Goal: Task Accomplishment & Management: Manage account settings

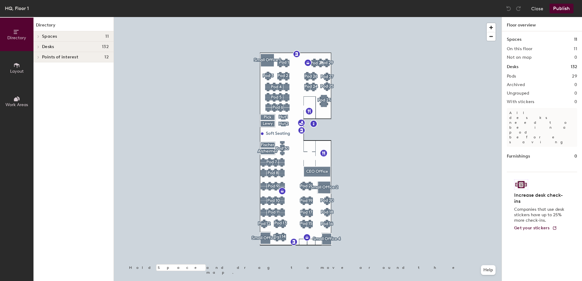
click at [49, 47] on span "Desks" at bounding box center [48, 46] width 12 height 5
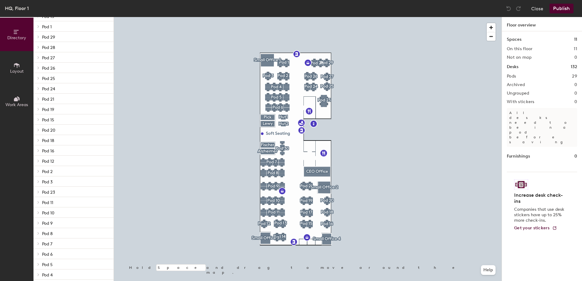
scroll to position [61, 0]
click at [47, 245] on span "Pod 6" at bounding box center [47, 245] width 11 height 5
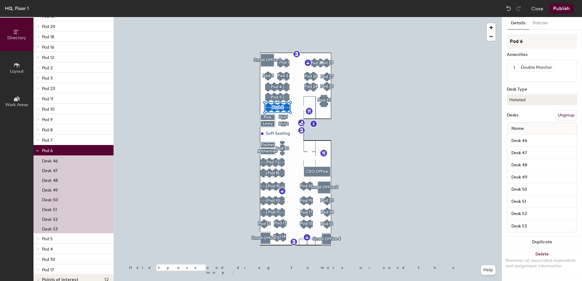
scroll to position [164, 0]
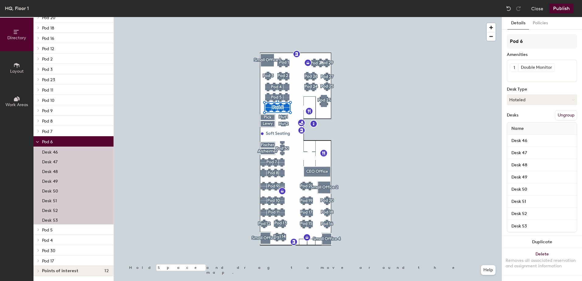
click at [50, 181] on p "Desk 49" at bounding box center [50, 180] width 16 height 7
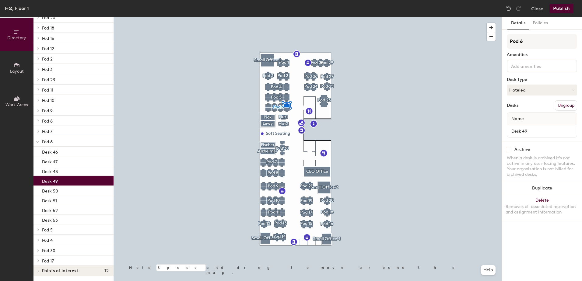
click at [519, 65] on input at bounding box center [537, 65] width 55 height 7
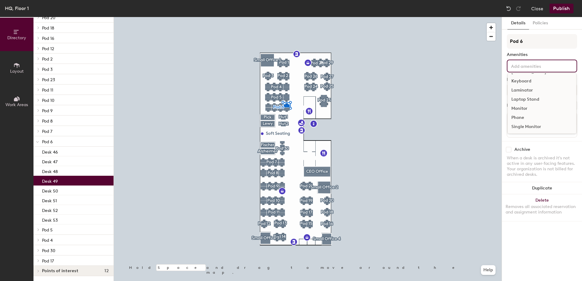
scroll to position [63, 0]
click at [534, 126] on div "Single Monitor" at bounding box center [542, 126] width 68 height 9
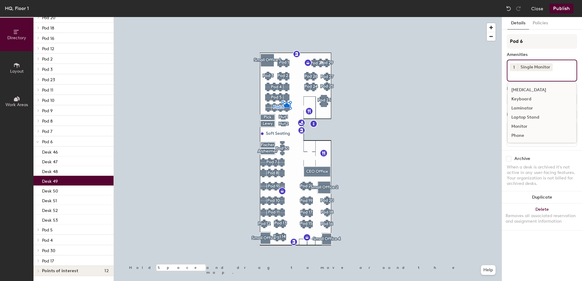
click at [527, 97] on div "Keyboard" at bounding box center [542, 99] width 68 height 9
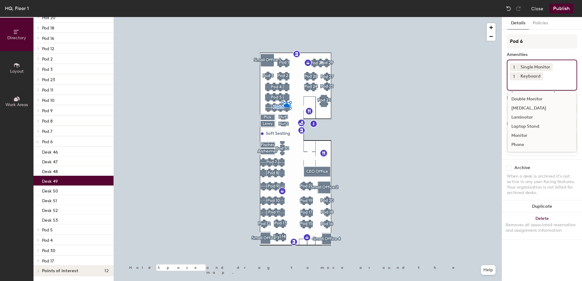
scroll to position [15, 0]
click at [533, 121] on div "[GEOGRAPHIC_DATA]" at bounding box center [542, 120] width 68 height 9
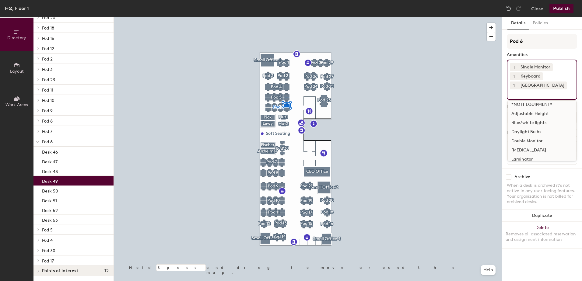
scroll to position [0, 0]
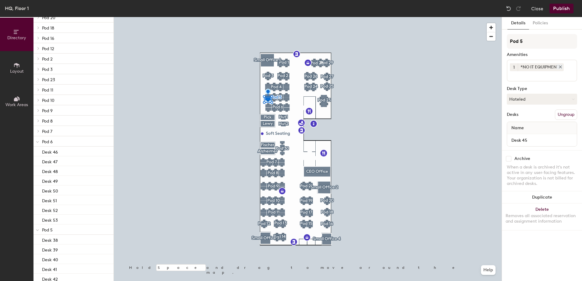
click at [560, 67] on icon at bounding box center [560, 67] width 4 height 4
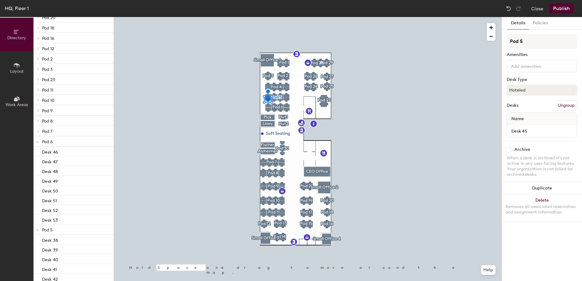
click at [516, 66] on input at bounding box center [537, 65] width 55 height 7
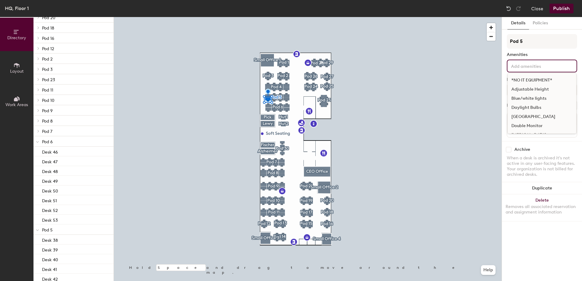
click at [518, 125] on div "Double Monitor" at bounding box center [542, 125] width 68 height 9
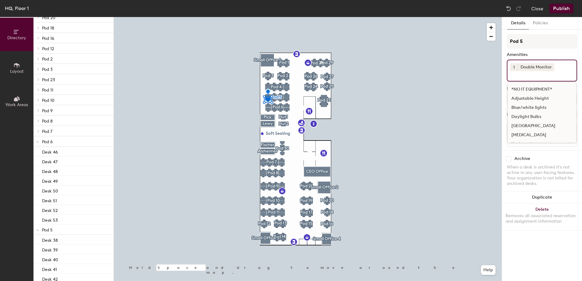
click at [520, 124] on div "[GEOGRAPHIC_DATA]" at bounding box center [542, 125] width 68 height 9
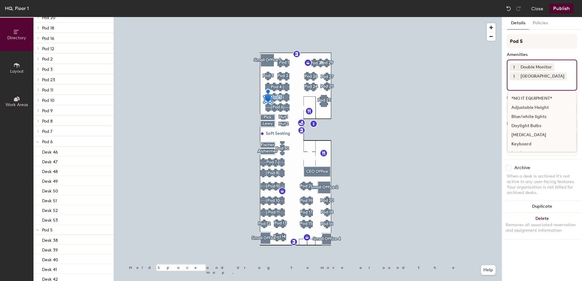
click at [517, 145] on div "Keyboard" at bounding box center [542, 144] width 68 height 9
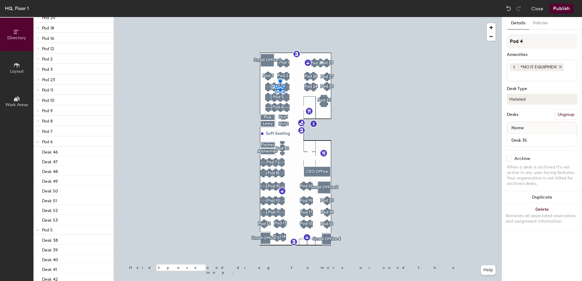
click at [560, 66] on icon at bounding box center [560, 67] width 4 height 4
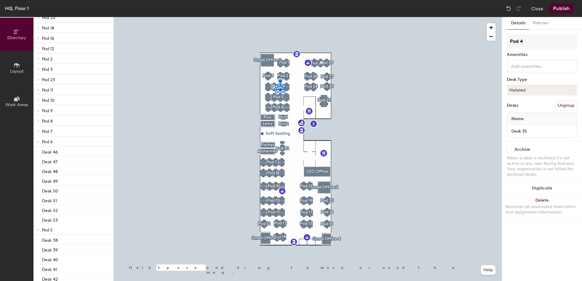
click at [531, 66] on input at bounding box center [537, 65] width 55 height 7
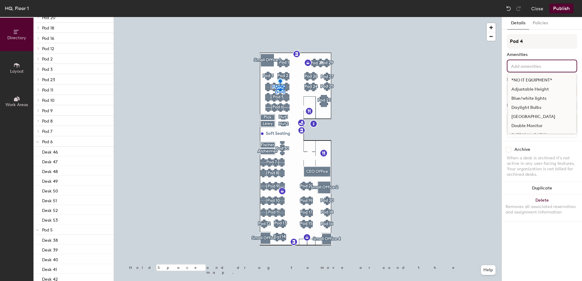
click at [528, 117] on div "[GEOGRAPHIC_DATA]" at bounding box center [542, 116] width 68 height 9
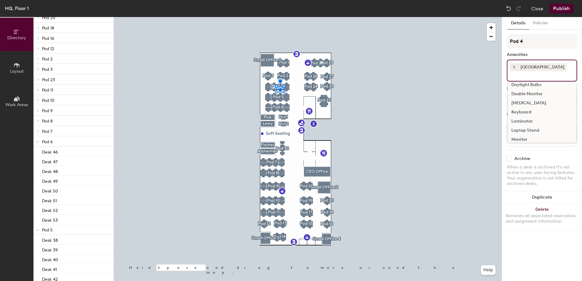
scroll to position [54, 0]
click at [519, 88] on div "Keyboard" at bounding box center [542, 90] width 68 height 9
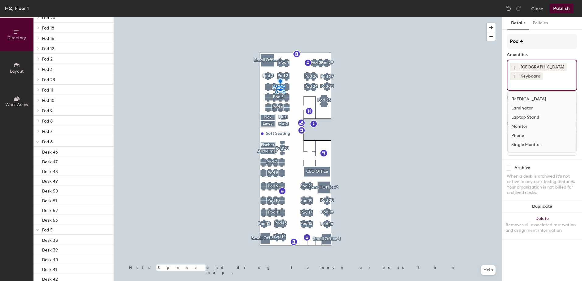
click at [528, 145] on div "Single Monitor" at bounding box center [542, 144] width 68 height 9
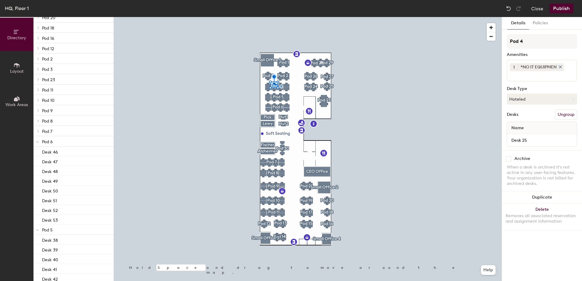
click at [562, 67] on icon at bounding box center [560, 67] width 4 height 4
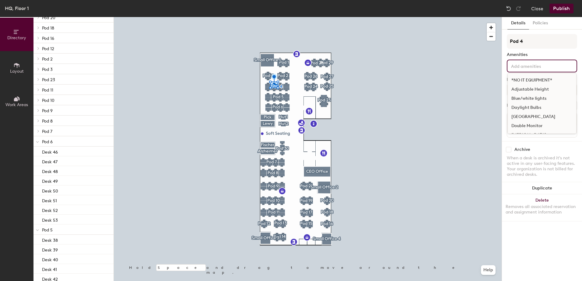
click at [514, 67] on input at bounding box center [537, 65] width 55 height 7
click at [525, 117] on div "[GEOGRAPHIC_DATA]" at bounding box center [542, 116] width 68 height 9
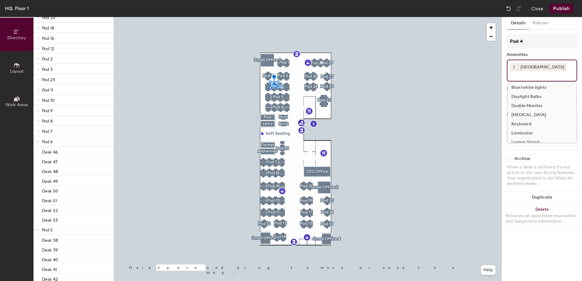
scroll to position [30, 0]
click at [523, 113] on div "Keyboard" at bounding box center [542, 113] width 68 height 9
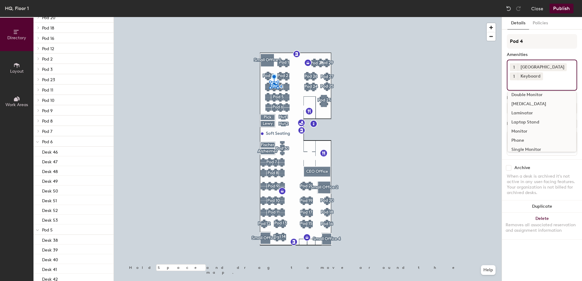
scroll to position [45, 0]
click at [527, 145] on div "Single Monitor" at bounding box center [542, 144] width 68 height 9
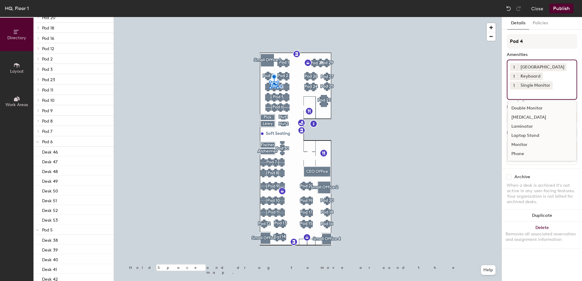
scroll to position [36, 0]
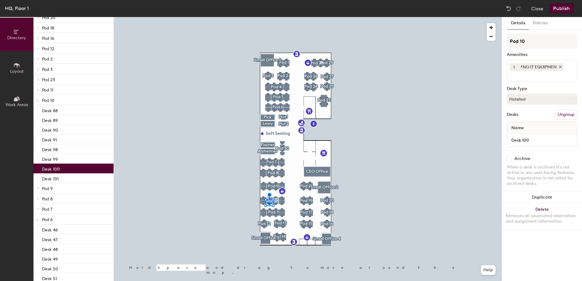
click at [561, 66] on icon at bounding box center [560, 67] width 4 height 4
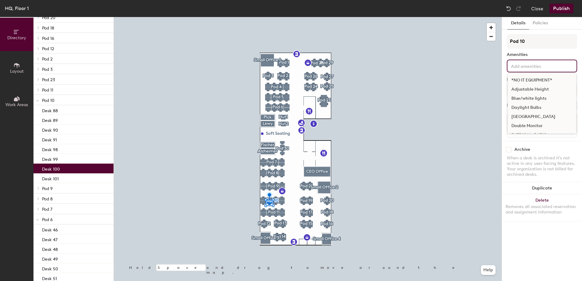
click at [531, 68] on input at bounding box center [537, 65] width 55 height 7
click at [531, 117] on div "[GEOGRAPHIC_DATA]" at bounding box center [542, 116] width 68 height 9
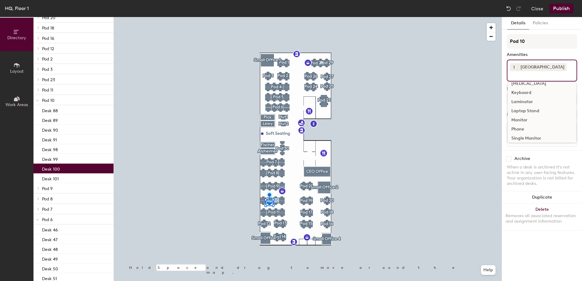
scroll to position [54, 0]
click at [526, 135] on div "Single Monitor" at bounding box center [542, 135] width 68 height 9
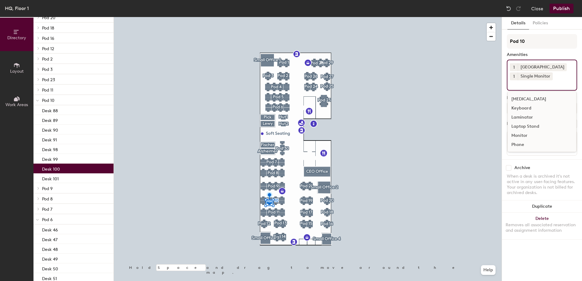
scroll to position [45, 0]
click at [523, 109] on div "Keyboard" at bounding box center [542, 108] width 68 height 9
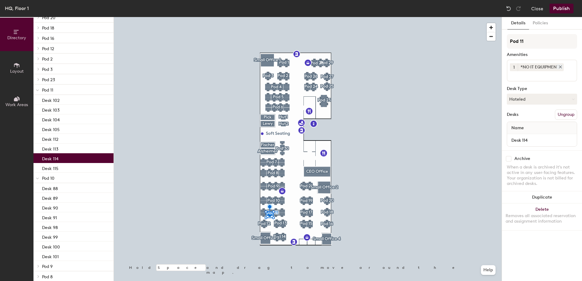
click at [561, 68] on icon at bounding box center [560, 67] width 4 height 4
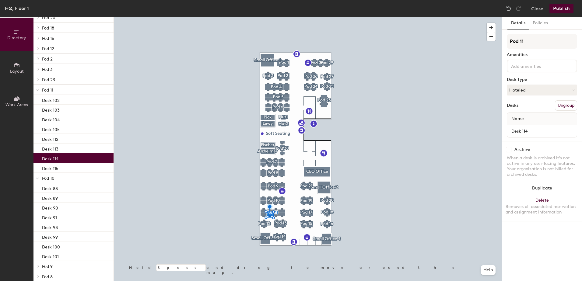
click at [561, 68] on input at bounding box center [537, 65] width 55 height 7
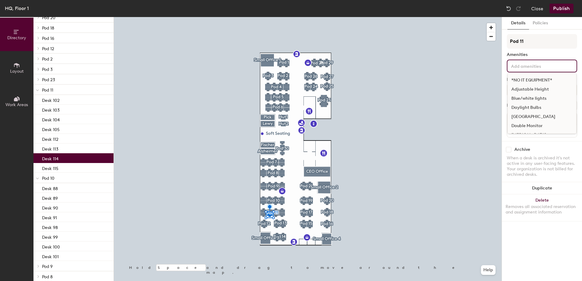
click at [536, 116] on div "[GEOGRAPHIC_DATA]" at bounding box center [542, 116] width 68 height 9
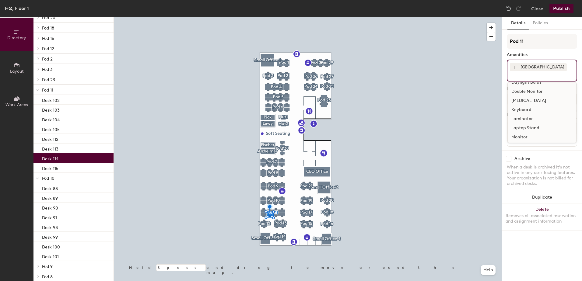
scroll to position [54, 0]
click at [523, 89] on div "Keyboard" at bounding box center [542, 90] width 68 height 9
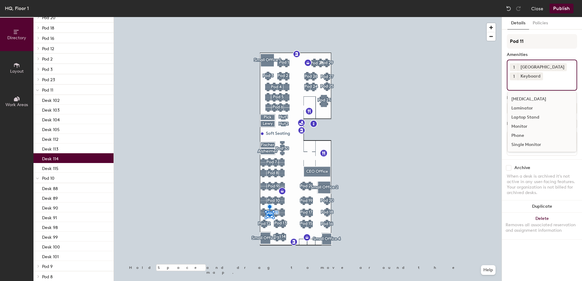
scroll to position [45, 0]
click at [530, 144] on div "Single Monitor" at bounding box center [542, 144] width 68 height 9
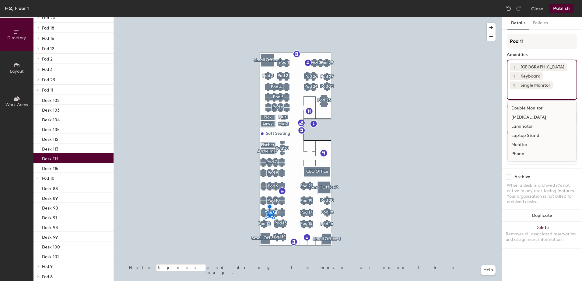
scroll to position [36, 0]
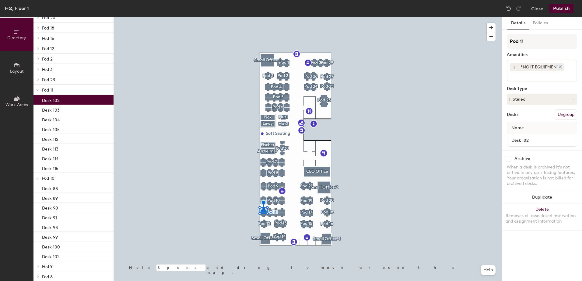
click at [560, 66] on icon at bounding box center [560, 67] width 2 height 2
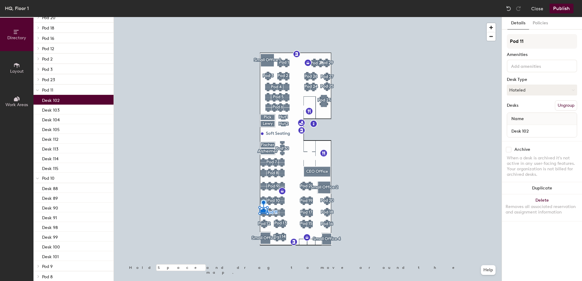
click at [518, 68] on input at bounding box center [537, 65] width 55 height 7
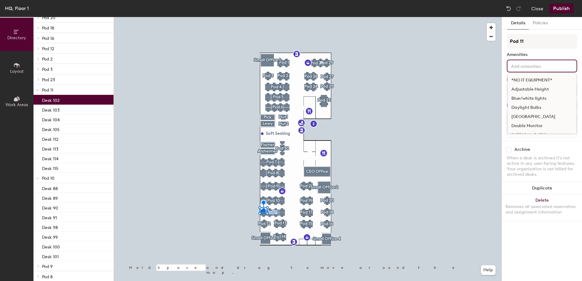
click at [533, 117] on div "[GEOGRAPHIC_DATA]" at bounding box center [542, 116] width 68 height 9
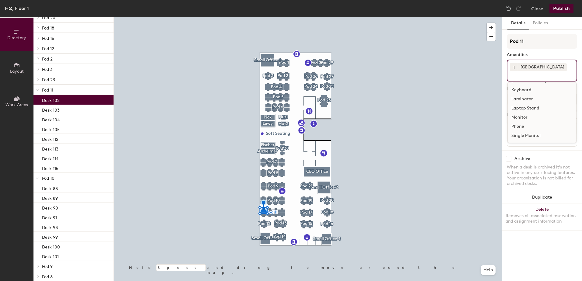
click at [524, 89] on div "Keyboard" at bounding box center [542, 90] width 68 height 9
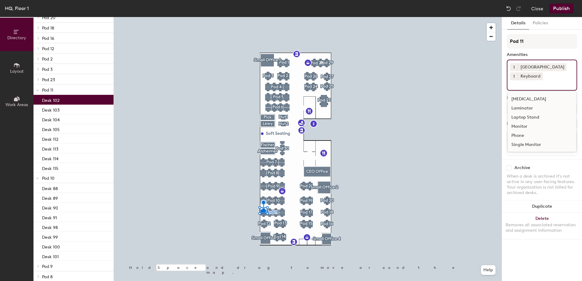
scroll to position [45, 0]
click at [528, 145] on div "Single Monitor" at bounding box center [542, 144] width 68 height 9
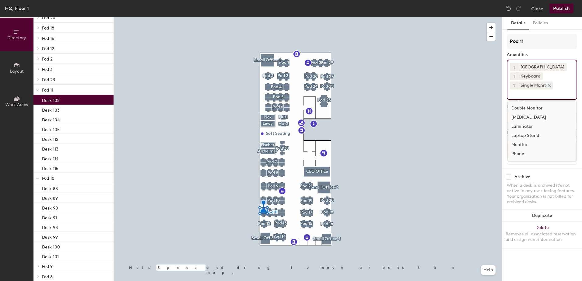
click at [550, 84] on icon at bounding box center [549, 85] width 2 height 2
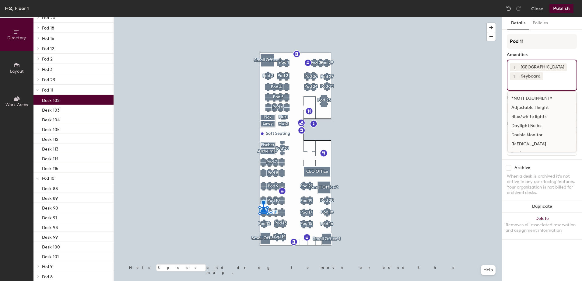
click at [547, 86] on input at bounding box center [537, 83] width 55 height 7
click at [536, 134] on div "Double Monitor" at bounding box center [542, 135] width 68 height 9
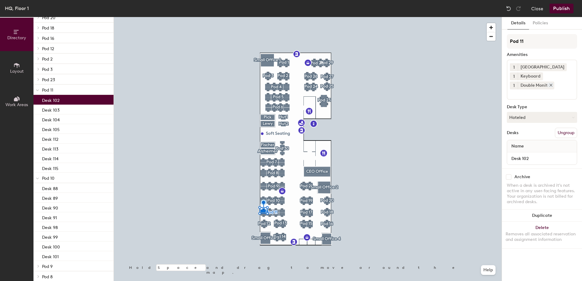
click at [551, 84] on icon at bounding box center [551, 85] width 4 height 4
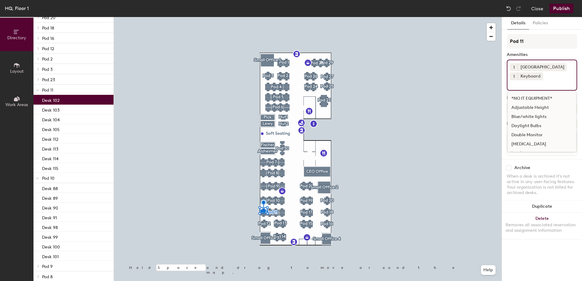
click at [551, 84] on input at bounding box center [537, 83] width 55 height 7
click at [533, 144] on div "Single Monitor" at bounding box center [542, 144] width 68 height 9
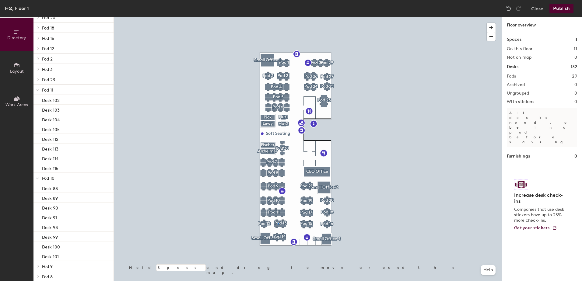
click at [278, 17] on div at bounding box center [308, 17] width 388 height 0
click at [562, 9] on button "Publish" at bounding box center [561, 9] width 24 height 10
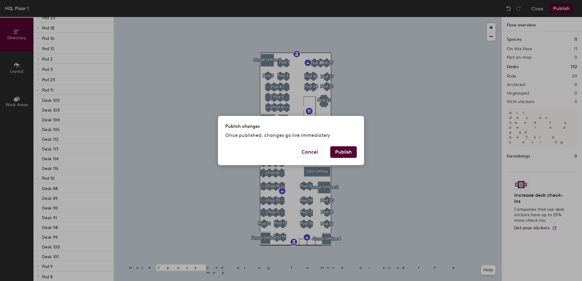
click at [341, 152] on button "Publish" at bounding box center [343, 152] width 26 height 12
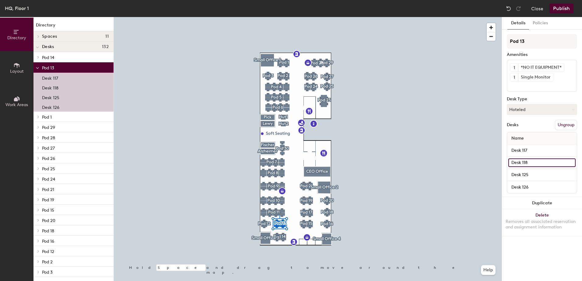
click at [521, 162] on input "Desk 118" at bounding box center [541, 163] width 67 height 9
click at [560, 66] on icon at bounding box center [560, 67] width 4 height 4
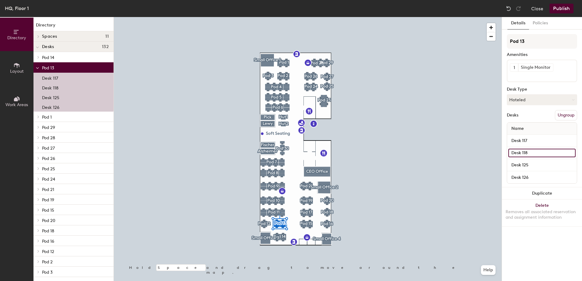
click at [521, 153] on input "Desk 118" at bounding box center [541, 153] width 67 height 9
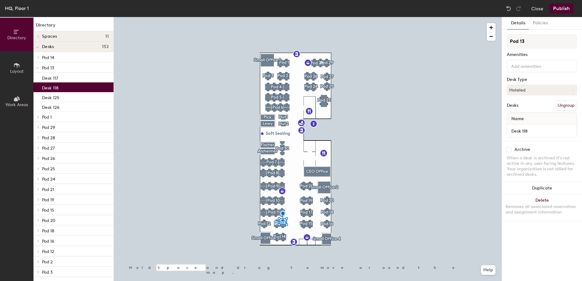
click at [522, 68] on input at bounding box center [537, 65] width 55 height 7
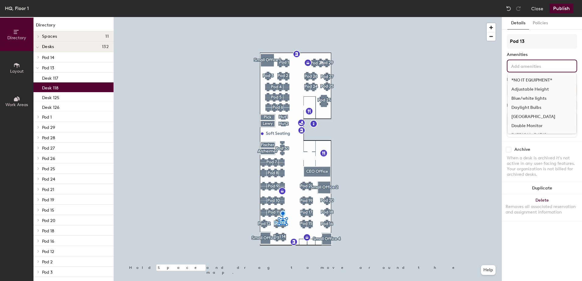
click at [525, 126] on div "Double Monitor" at bounding box center [542, 125] width 68 height 9
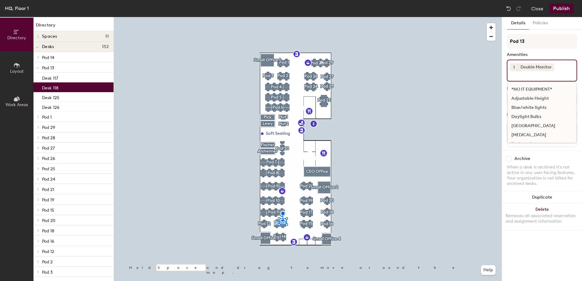
click at [526, 125] on div "[GEOGRAPHIC_DATA]" at bounding box center [542, 125] width 68 height 9
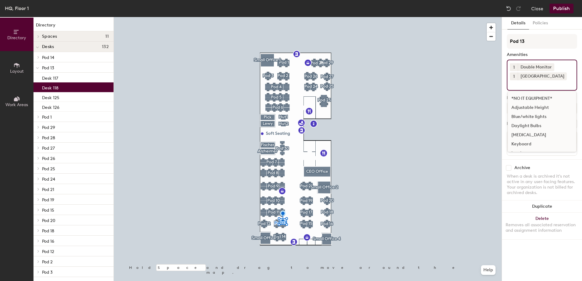
click at [522, 145] on div "Keyboard" at bounding box center [542, 144] width 68 height 9
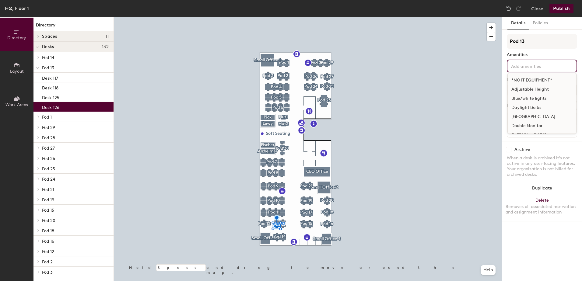
click at [515, 66] on input at bounding box center [537, 65] width 55 height 7
click at [534, 116] on div "[GEOGRAPHIC_DATA]" at bounding box center [542, 116] width 68 height 9
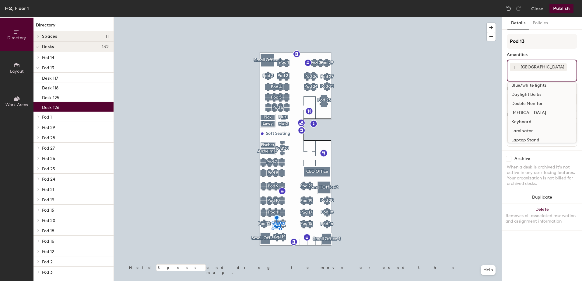
scroll to position [30, 0]
click at [524, 112] on div "Keyboard" at bounding box center [542, 113] width 68 height 9
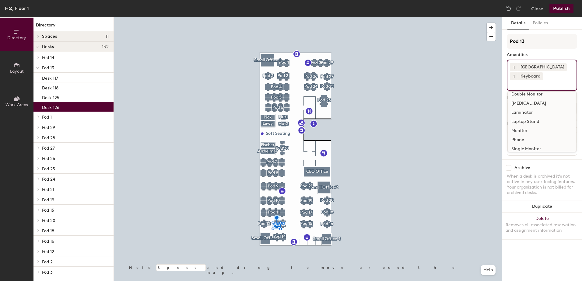
scroll to position [45, 0]
click at [523, 144] on div "Single Monitor" at bounding box center [542, 144] width 68 height 9
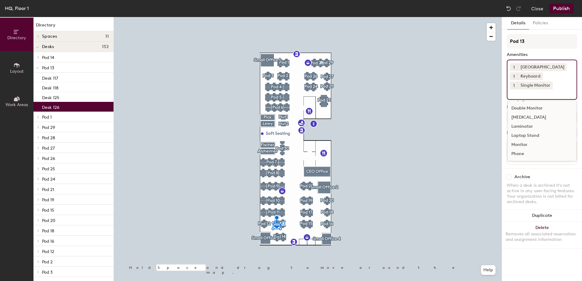
scroll to position [36, 0]
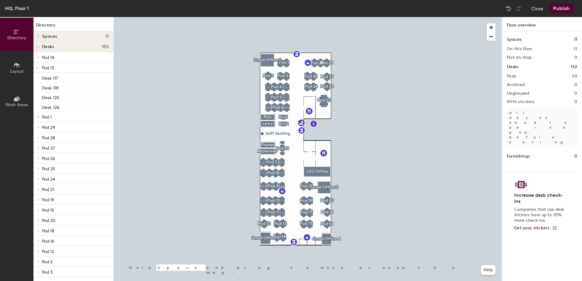
click at [562, 9] on button "Publish" at bounding box center [561, 9] width 24 height 10
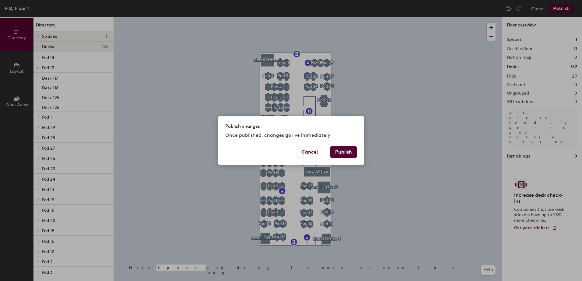
drag, startPoint x: 344, startPoint y: 148, endPoint x: 345, endPoint y: 153, distance: 4.7
click at [345, 153] on button "Publish" at bounding box center [343, 152] width 26 height 12
